Goal: Transaction & Acquisition: Purchase product/service

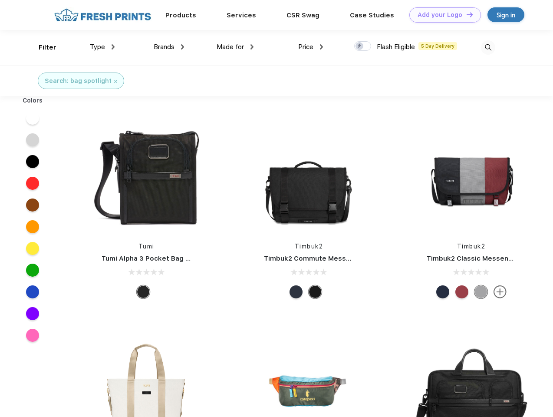
click at [442, 15] on link "Add your Logo Design Tool" at bounding box center [445, 14] width 72 height 15
click at [0, 0] on div "Design Tool" at bounding box center [0, 0] width 0 height 0
click at [466, 14] on link "Add your Logo Design Tool" at bounding box center [445, 14] width 72 height 15
click at [42, 47] on div "Filter" at bounding box center [48, 48] width 18 height 10
click at [102, 47] on span "Type" at bounding box center [97, 47] width 15 height 8
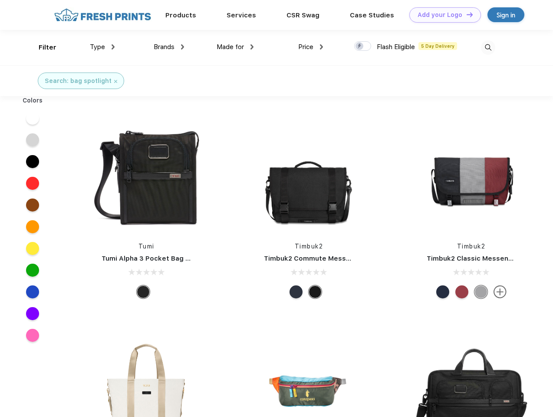
click at [169, 47] on span "Brands" at bounding box center [164, 47] width 21 height 8
click at [235, 47] on span "Made for" at bounding box center [230, 47] width 27 height 8
click at [311, 47] on span "Price" at bounding box center [305, 47] width 15 height 8
click at [363, 46] on div at bounding box center [362, 46] width 17 height 10
click at [360, 46] on input "checkbox" at bounding box center [357, 44] width 6 height 6
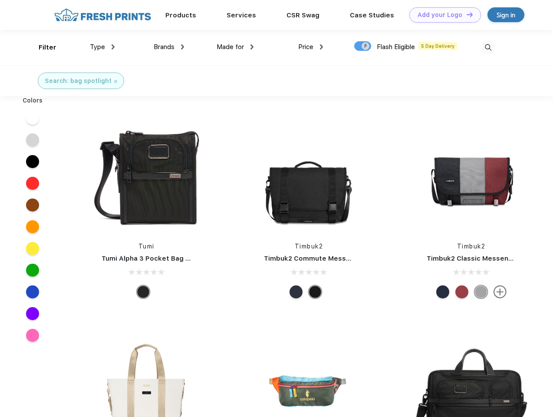
click at [488, 47] on img at bounding box center [488, 47] width 14 height 14
